Goal: Task Accomplishment & Management: Manage account settings

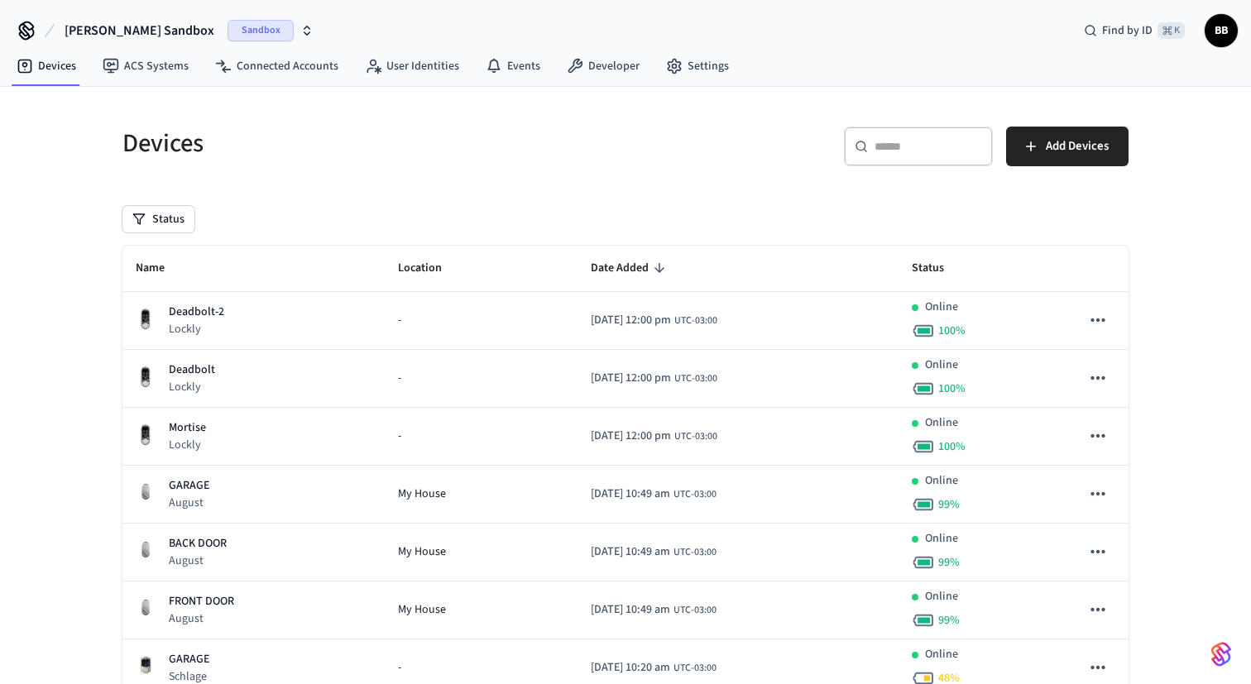
scroll to position [232, 0]
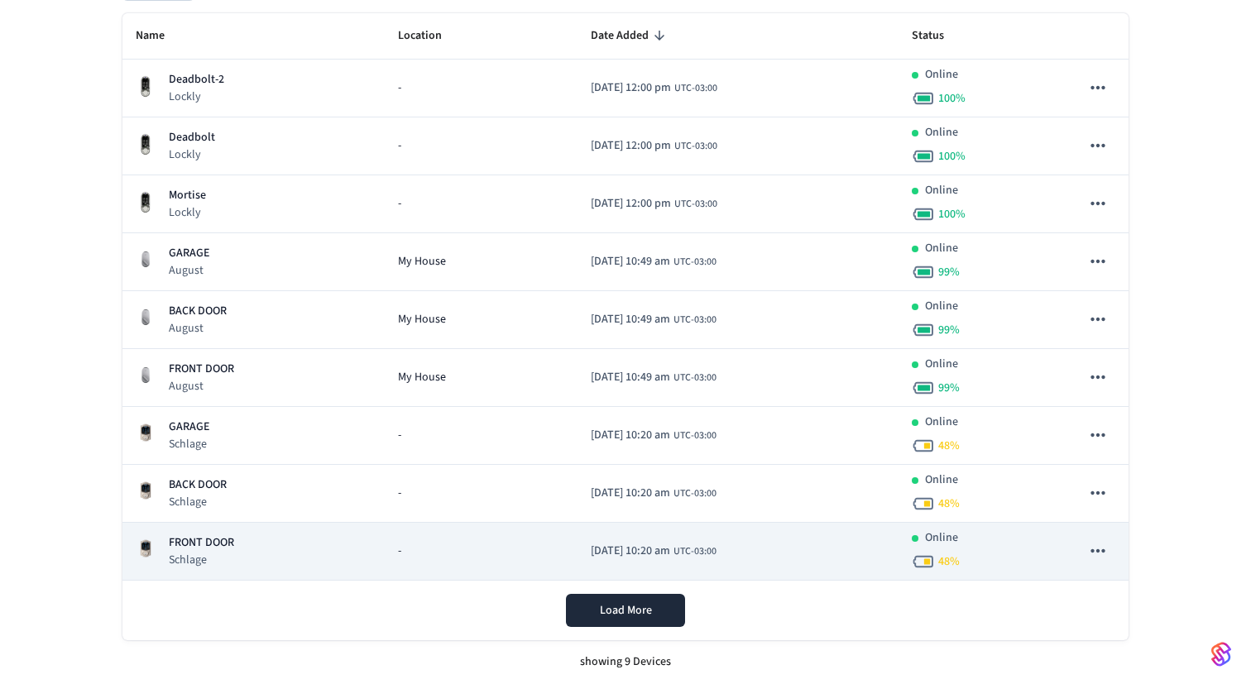
click at [340, 544] on div "FRONT DOOR [PERSON_NAME]" at bounding box center [254, 551] width 236 height 34
click at [299, 544] on div "FRONT DOOR [PERSON_NAME]" at bounding box center [254, 551] width 236 height 34
click at [534, 537] on td "-" at bounding box center [481, 552] width 193 height 58
click at [618, 539] on td "[DATE] 10:20 am UTC-03:00" at bounding box center [737, 552] width 321 height 58
click at [1108, 553] on icon "sticky table" at bounding box center [1098, 551] width 22 height 22
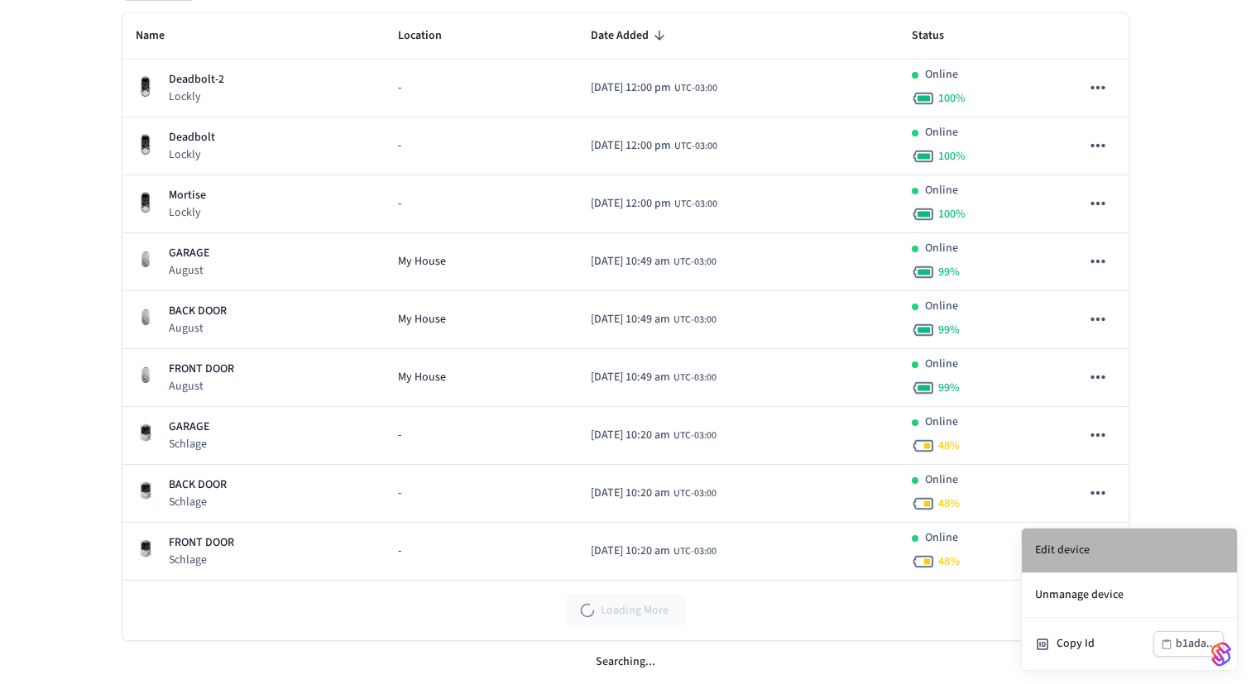
click at [1081, 562] on li "Edit device" at bounding box center [1129, 551] width 215 height 45
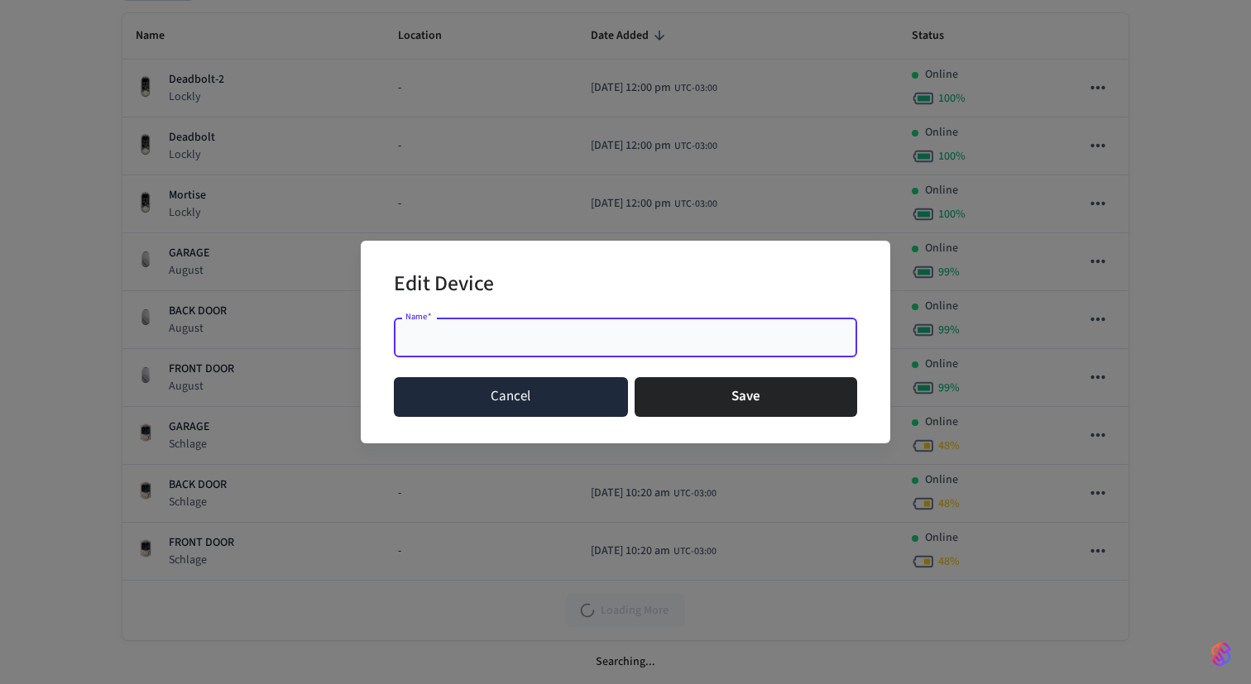
click at [594, 400] on button "Cancel" at bounding box center [511, 397] width 234 height 40
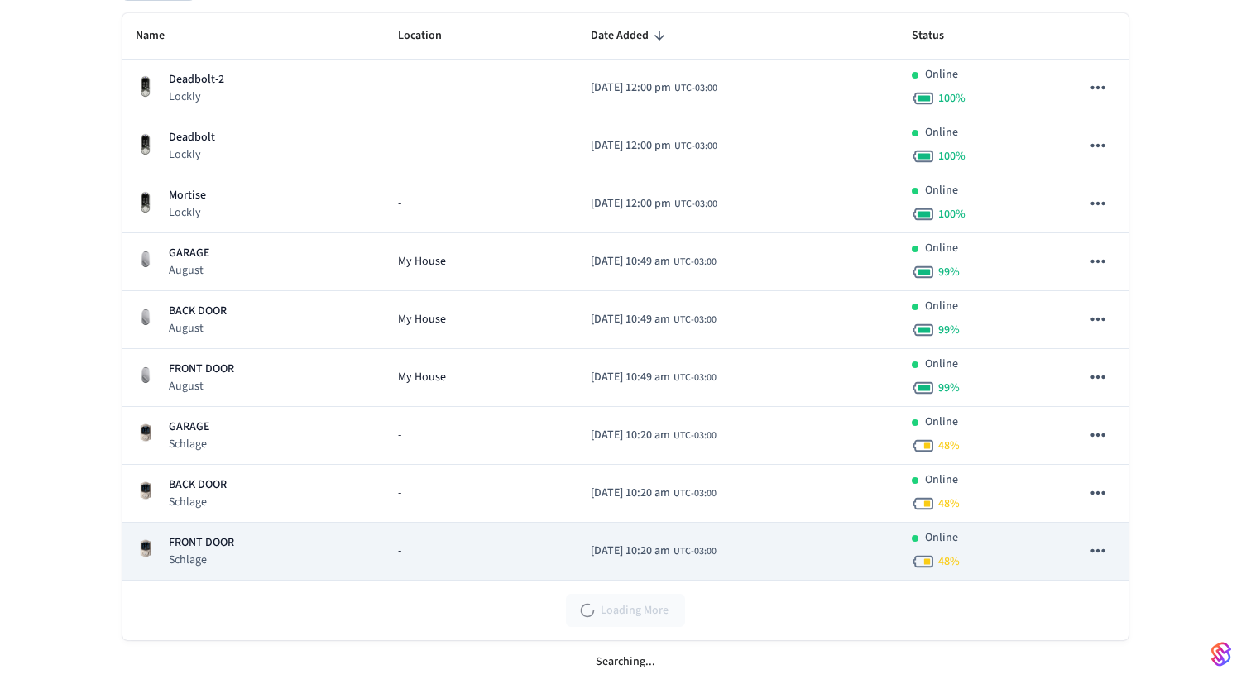
click at [1104, 548] on icon "sticky table" at bounding box center [1098, 551] width 22 height 22
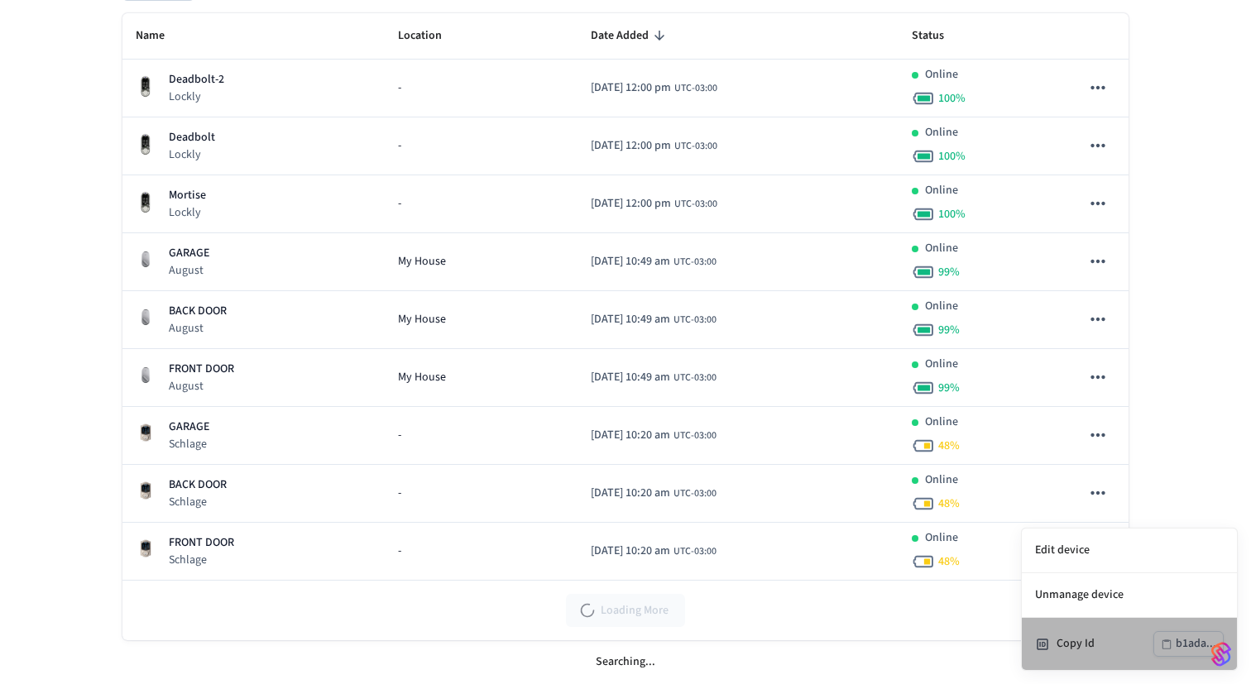
click at [1091, 625] on li "Copy Id b1ada..." at bounding box center [1129, 644] width 215 height 52
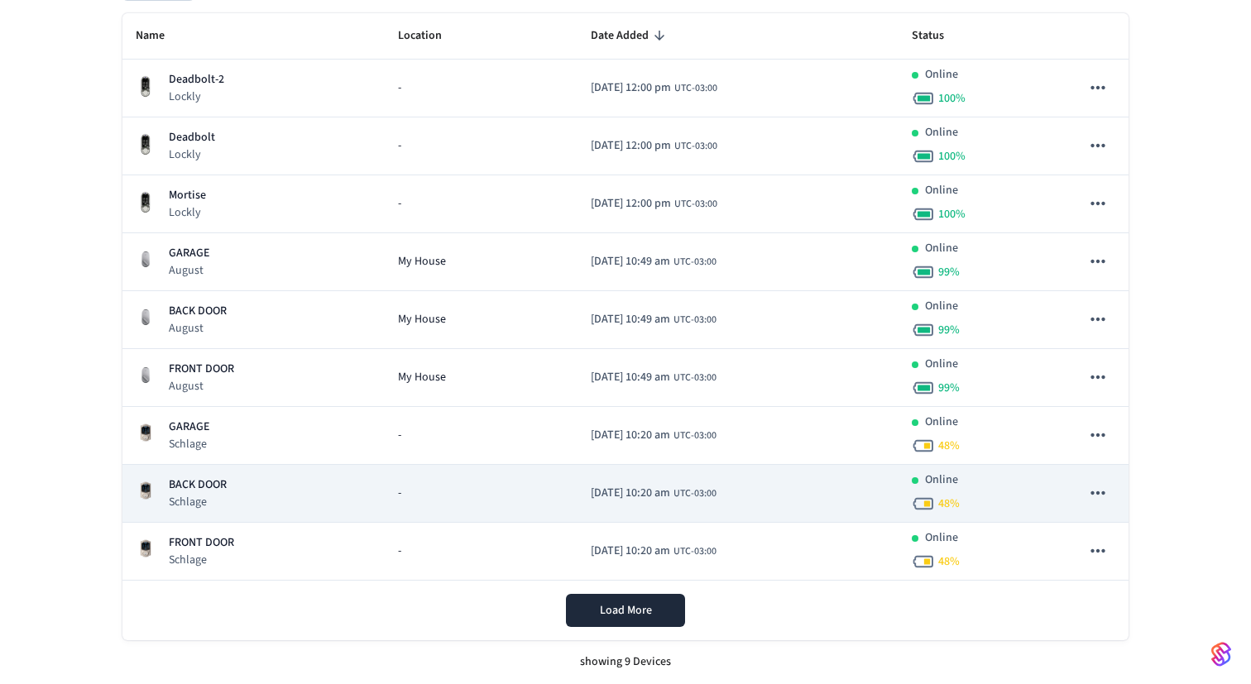
click at [1088, 486] on icon "sticky table" at bounding box center [1098, 493] width 22 height 22
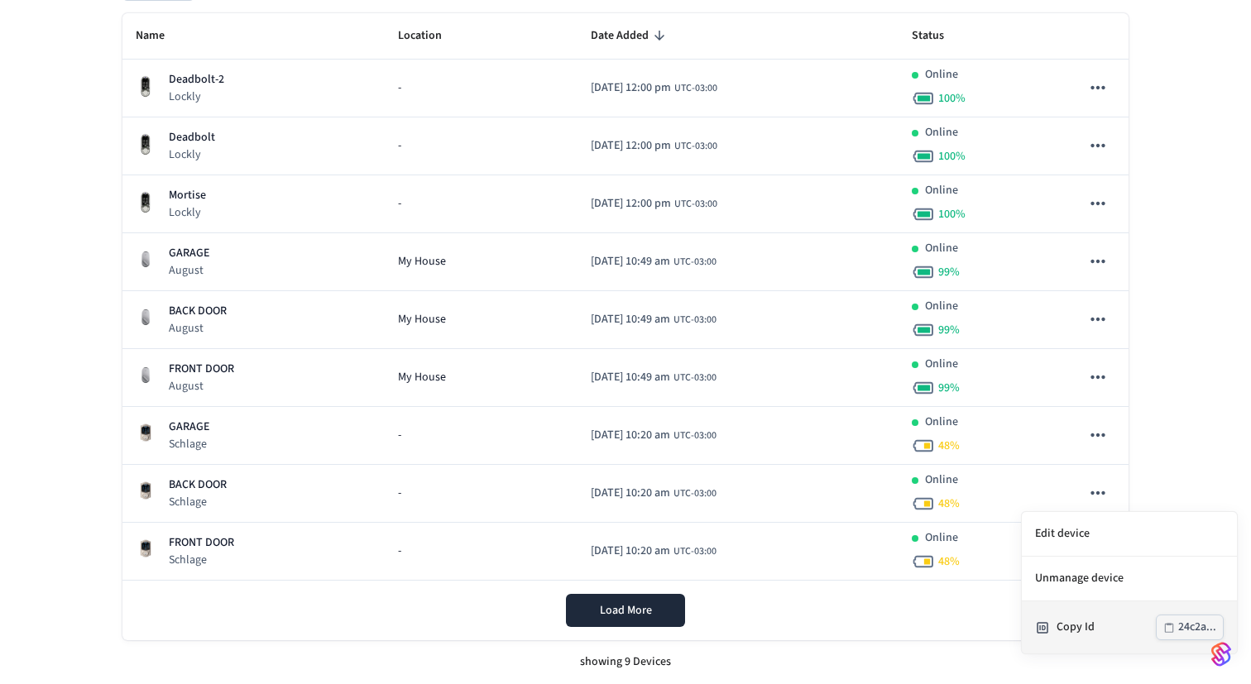
click at [1185, 627] on div "24c2a..." at bounding box center [1197, 627] width 38 height 21
click at [1101, 440] on div at bounding box center [625, 342] width 1251 height 684
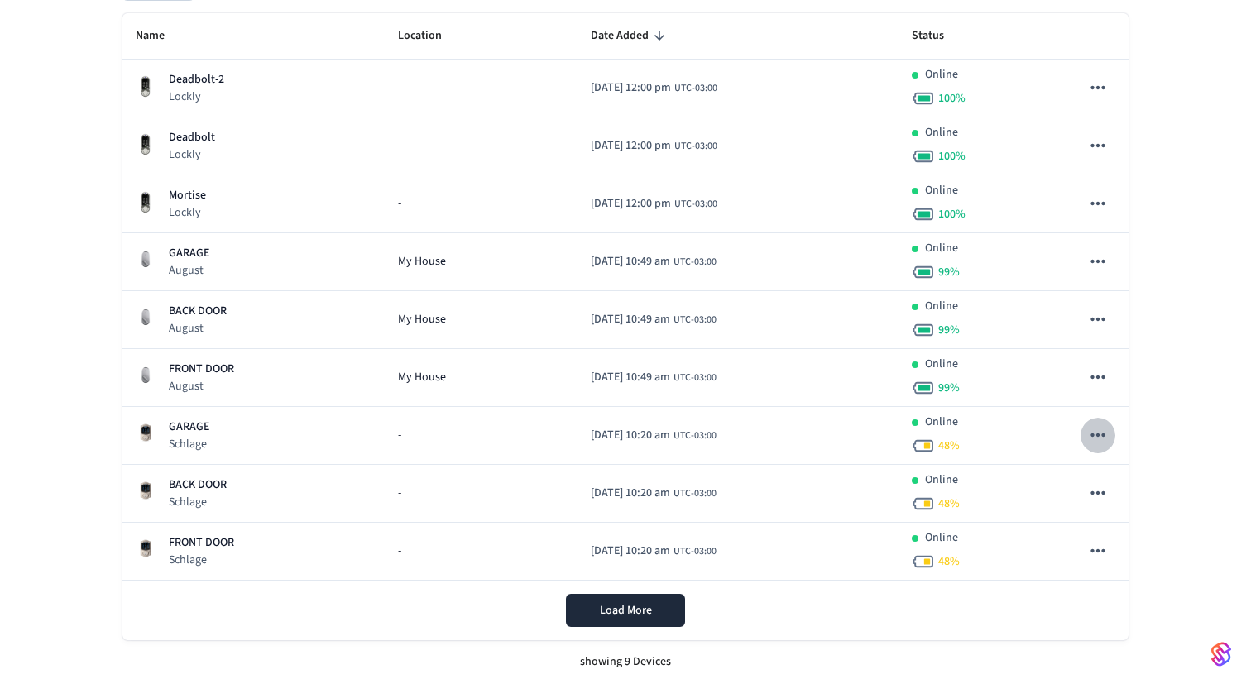
click at [1101, 440] on icon "sticky table" at bounding box center [1098, 435] width 22 height 22
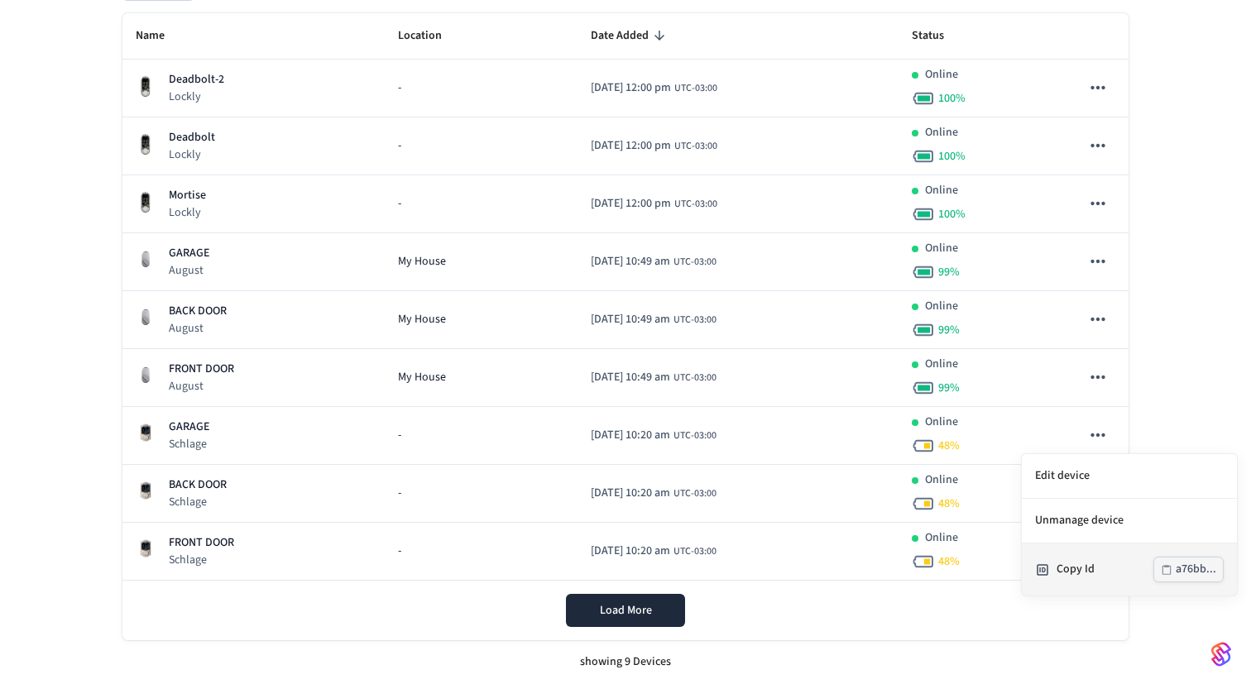
click at [1159, 564] on button "a76bb..." at bounding box center [1188, 570] width 70 height 26
click at [1179, 212] on div at bounding box center [625, 342] width 1251 height 684
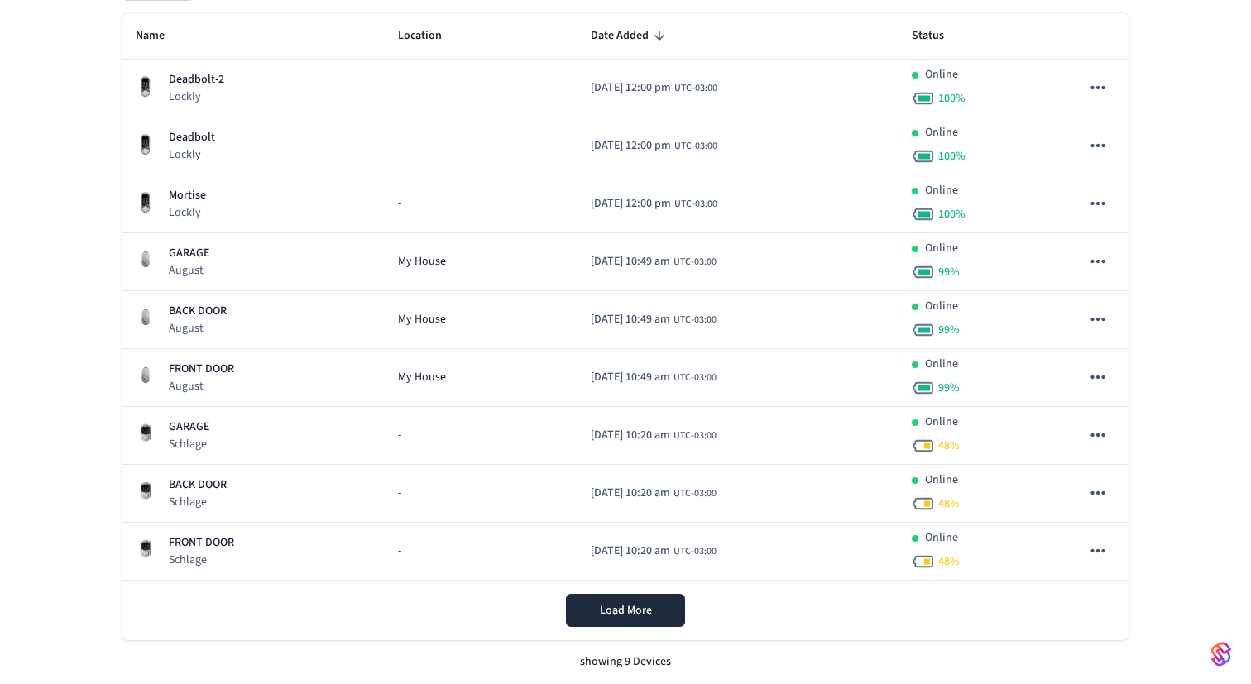
scroll to position [0, 0]
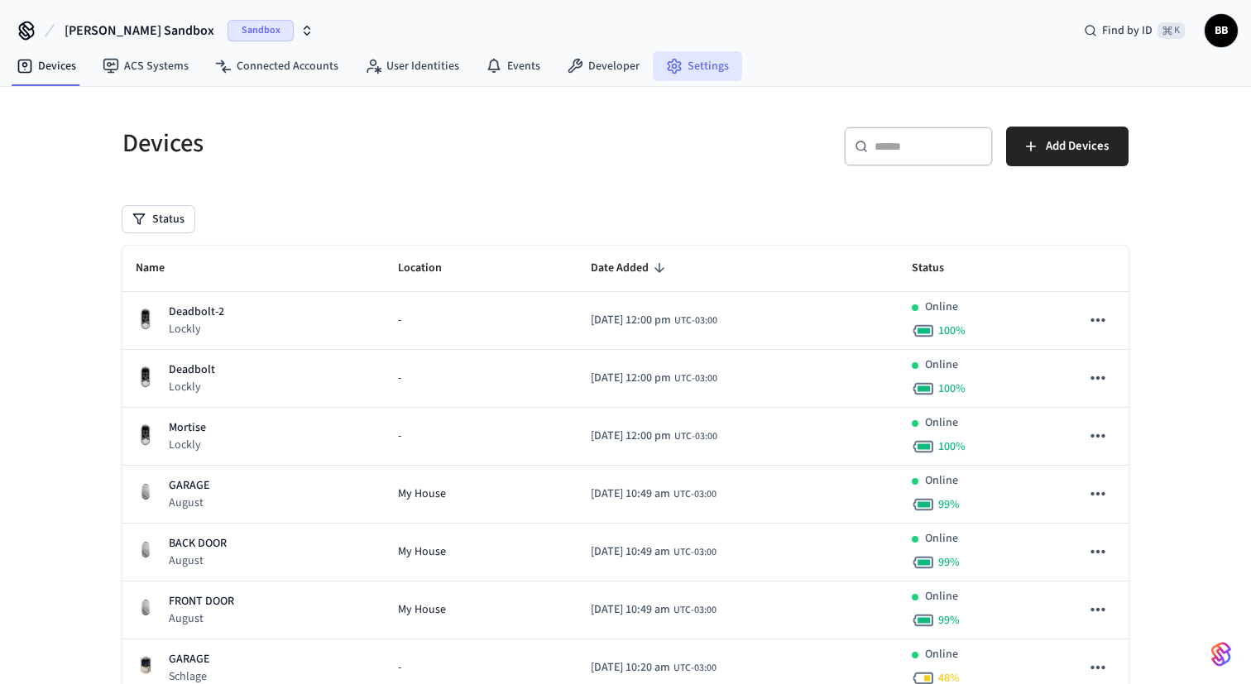
click at [668, 68] on icon at bounding box center [674, 66] width 17 height 17
click at [603, 67] on link "Developer" at bounding box center [602, 66] width 99 height 30
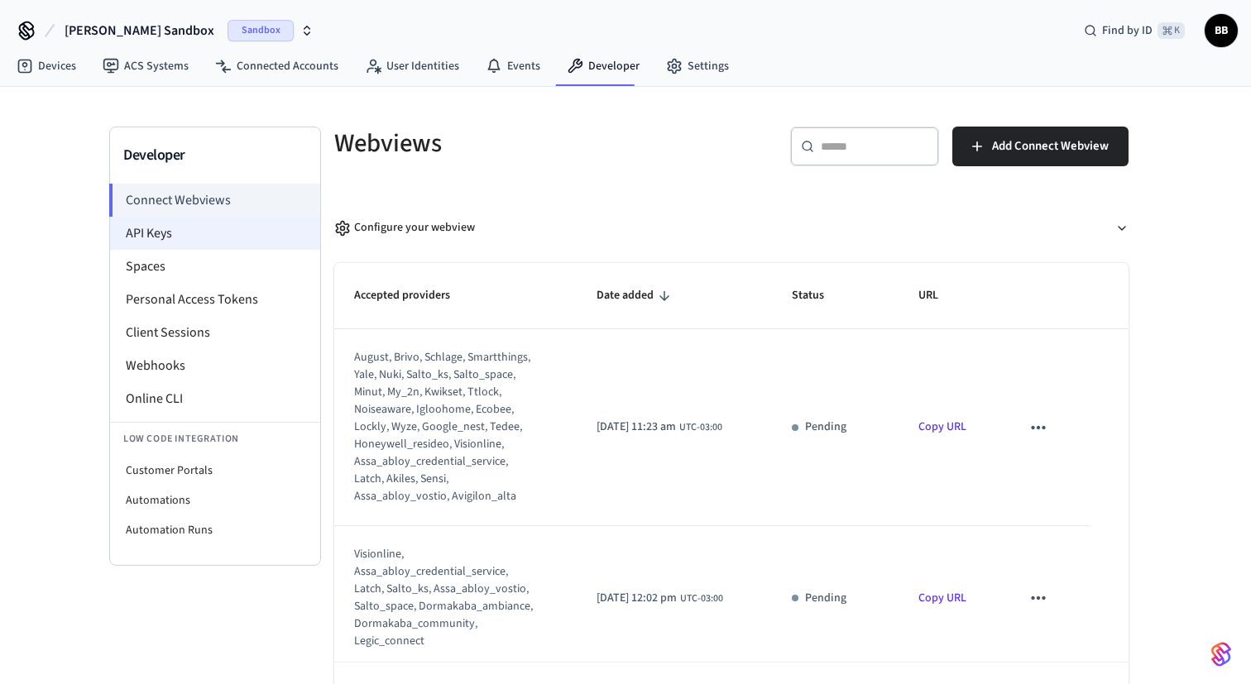
click at [264, 232] on li "API Keys" at bounding box center [215, 233] width 210 height 33
click at [256, 234] on li "API Keys" at bounding box center [215, 233] width 210 height 33
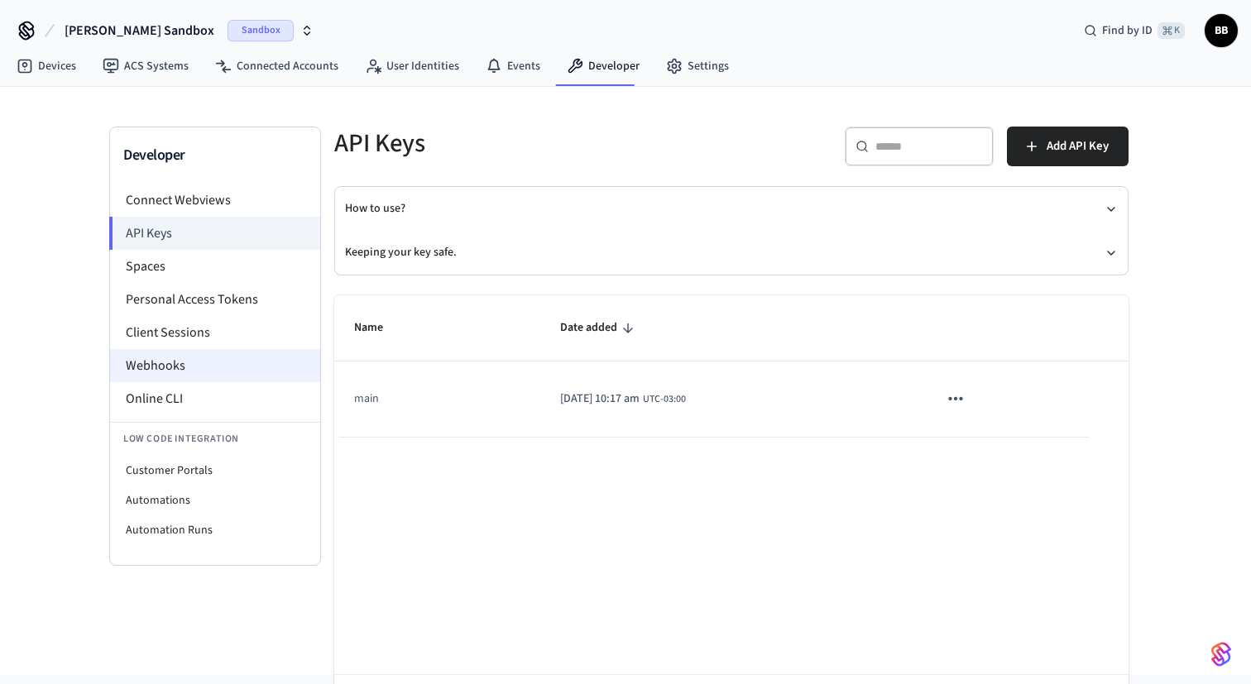
click at [184, 361] on li "Webhooks" at bounding box center [215, 365] width 210 height 33
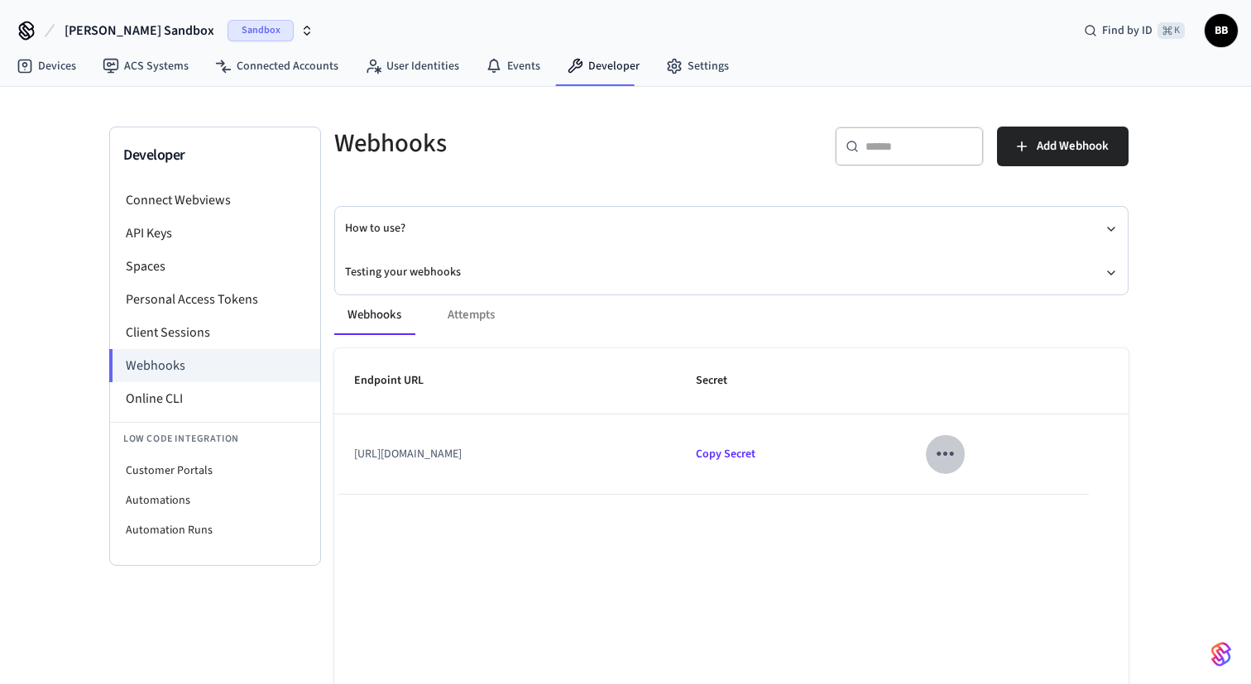
click at [958, 462] on icon "sticky table" at bounding box center [945, 454] width 26 height 26
click at [1019, 493] on li "Edit" at bounding box center [1043, 503] width 79 height 45
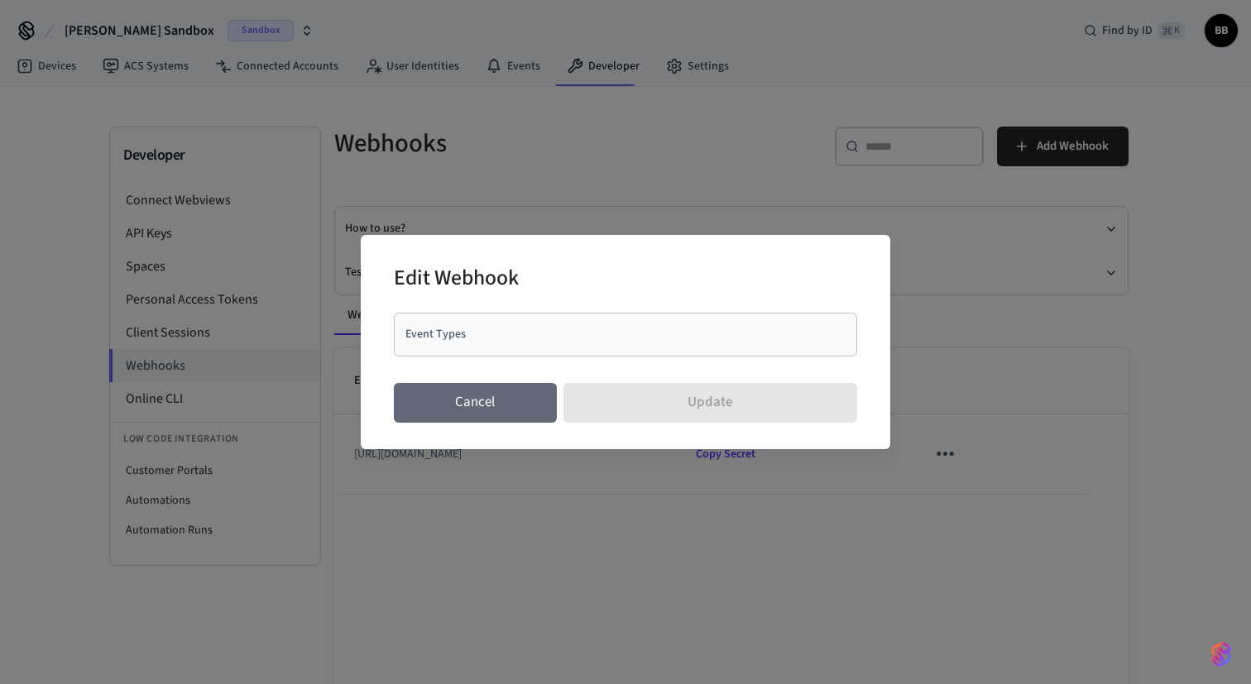
click at [496, 414] on button "Cancel" at bounding box center [475, 403] width 163 height 40
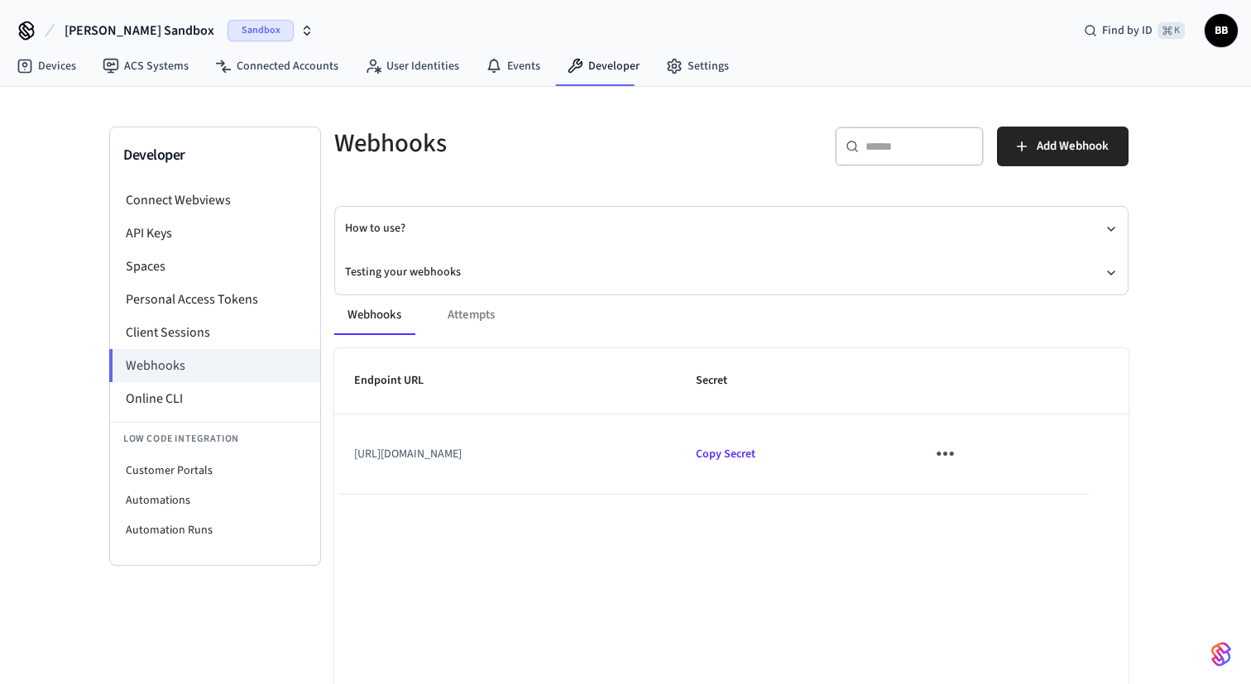
click at [565, 447] on td "[URL][DOMAIN_NAME]" at bounding box center [505, 453] width 342 height 79
click at [965, 452] on button "sticky table" at bounding box center [945, 453] width 39 height 39
click at [1096, 280] on div at bounding box center [625, 342] width 1251 height 684
click at [1098, 276] on div "Webhooks Attempts Endpoint URL Secret [URL][DOMAIN_NAME] Copy Secret Rows per p…" at bounding box center [721, 551] width 814 height 552
click at [1102, 276] on div "Webhooks Attempts Endpoint URL Secret [URL][DOMAIN_NAME] Copy Secret Rows per p…" at bounding box center [721, 551] width 814 height 552
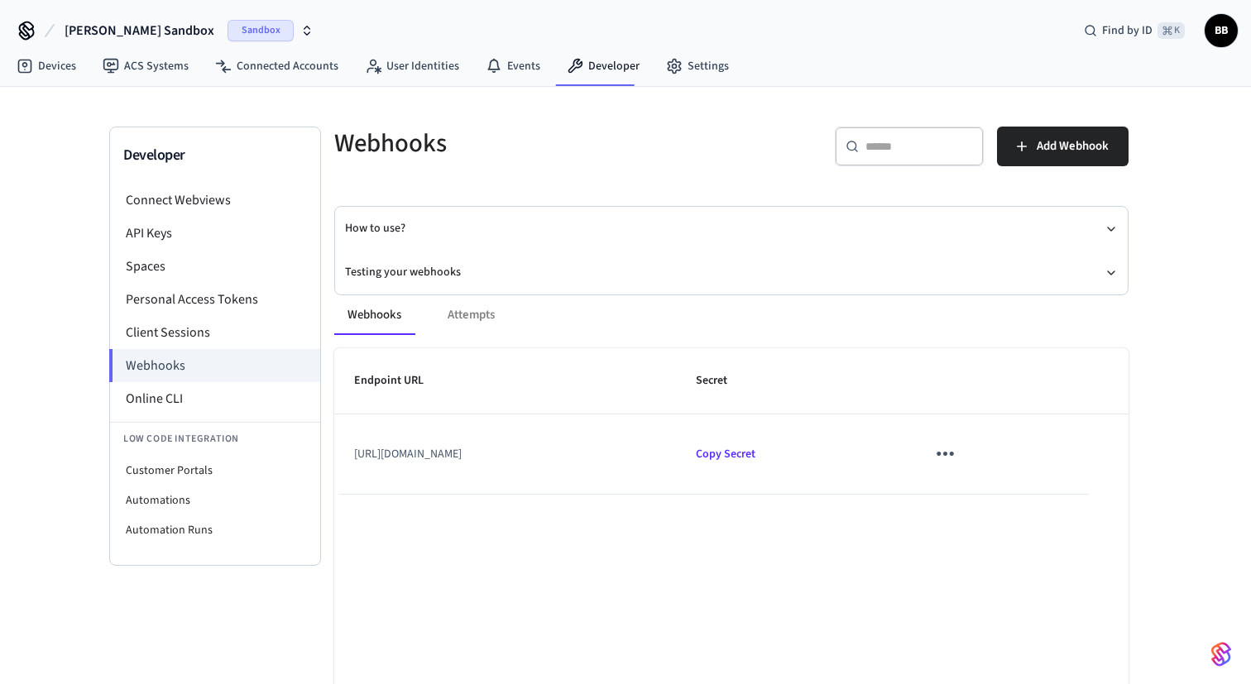
click at [1102, 276] on div "Webhooks Attempts Endpoint URL Secret [URL][DOMAIN_NAME] Copy Secret Rows per p…" at bounding box center [721, 551] width 814 height 552
click at [1115, 271] on icon "button" at bounding box center [1110, 272] width 13 height 13
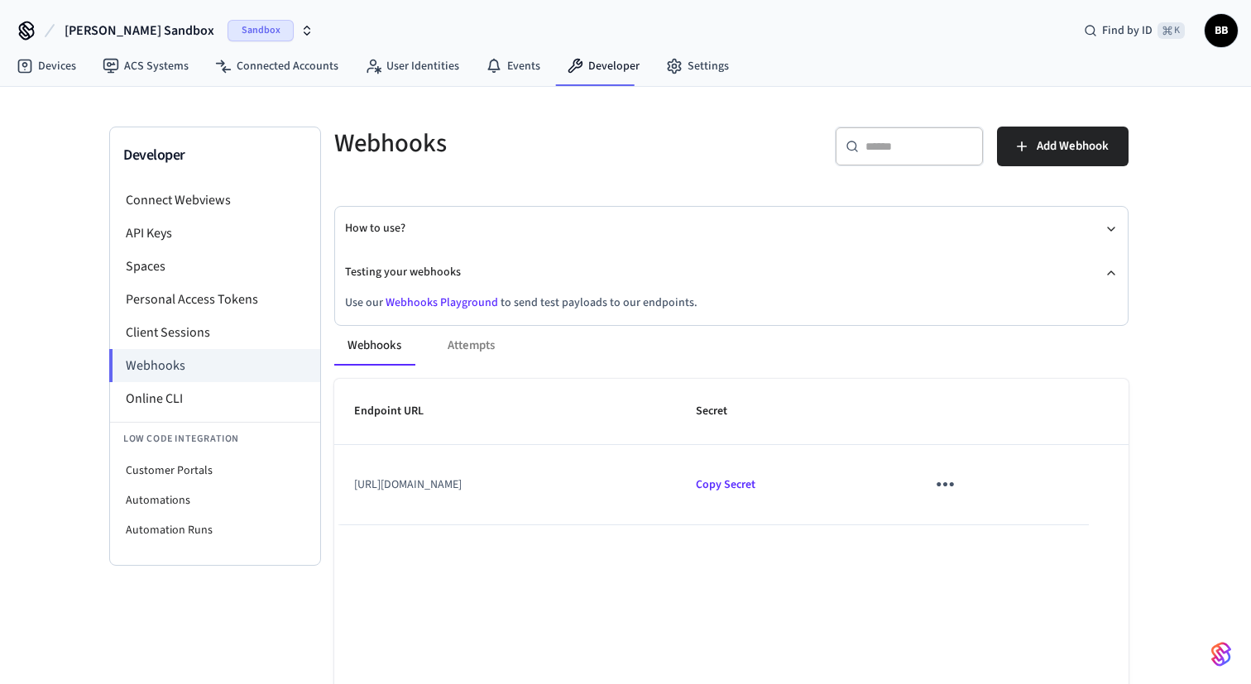
click at [1118, 231] on div "How to use? Testing your webhooks Use our Webhooks Playground to send test payl…" at bounding box center [731, 266] width 793 height 118
click at [1114, 231] on icon "button" at bounding box center [1110, 229] width 13 height 13
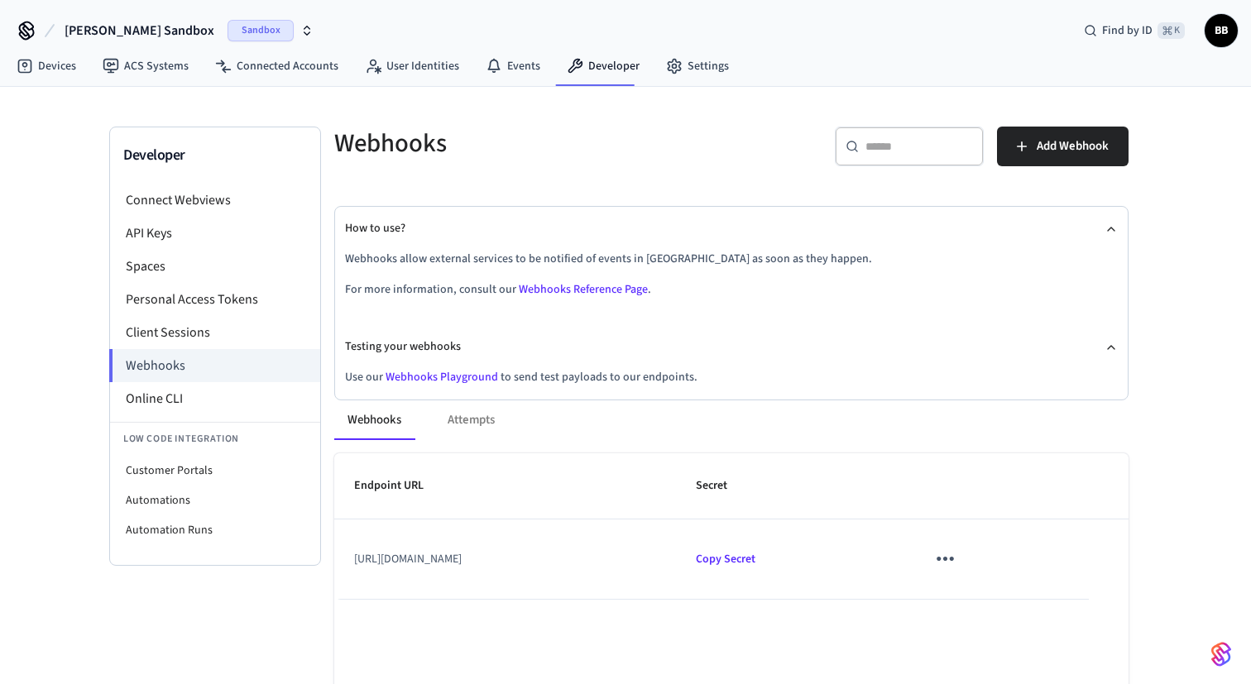
click at [481, 376] on link "Webhooks Playground" at bounding box center [442, 377] width 113 height 17
click at [467, 380] on link "Webhooks Playground" at bounding box center [442, 377] width 113 height 17
